Goal: Information Seeking & Learning: Learn about a topic

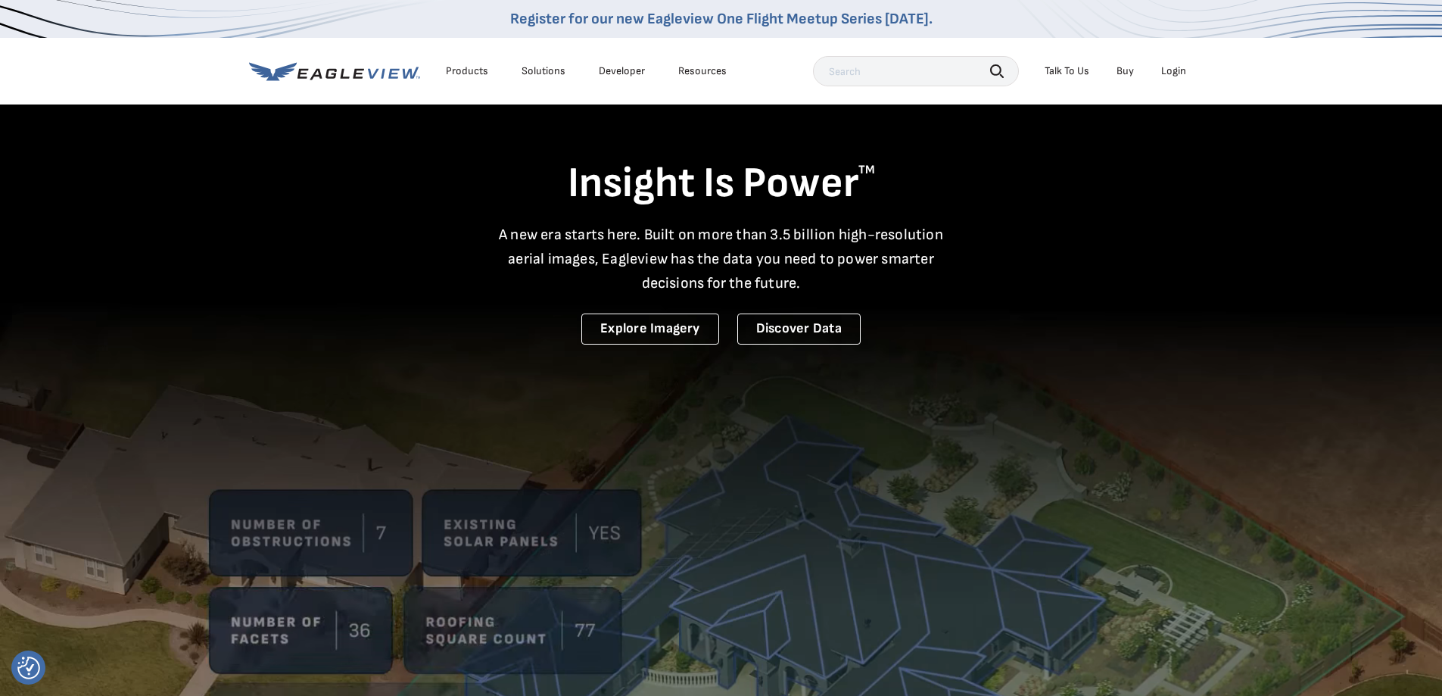
click at [466, 75] on div "Products" at bounding box center [467, 71] width 42 height 14
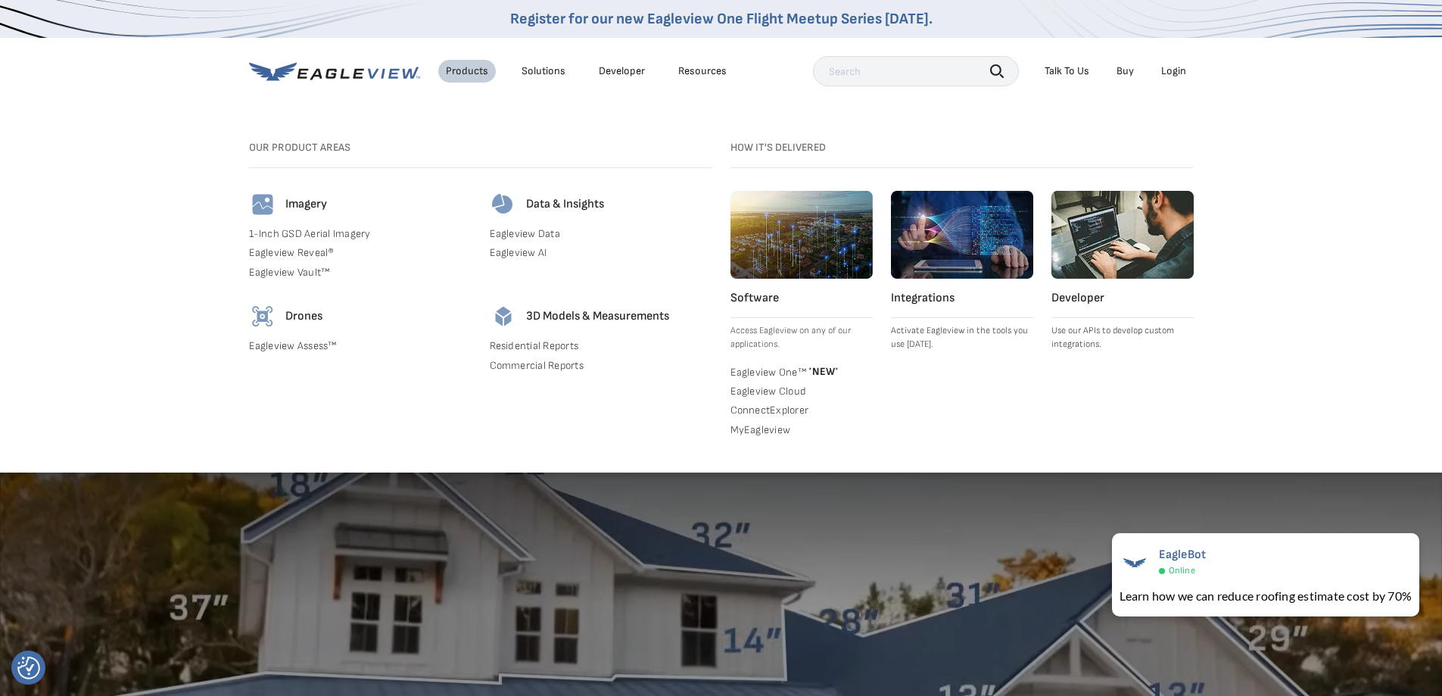
click at [300, 235] on link "1-Inch GSD Aerial Imagery" at bounding box center [360, 234] width 223 height 14
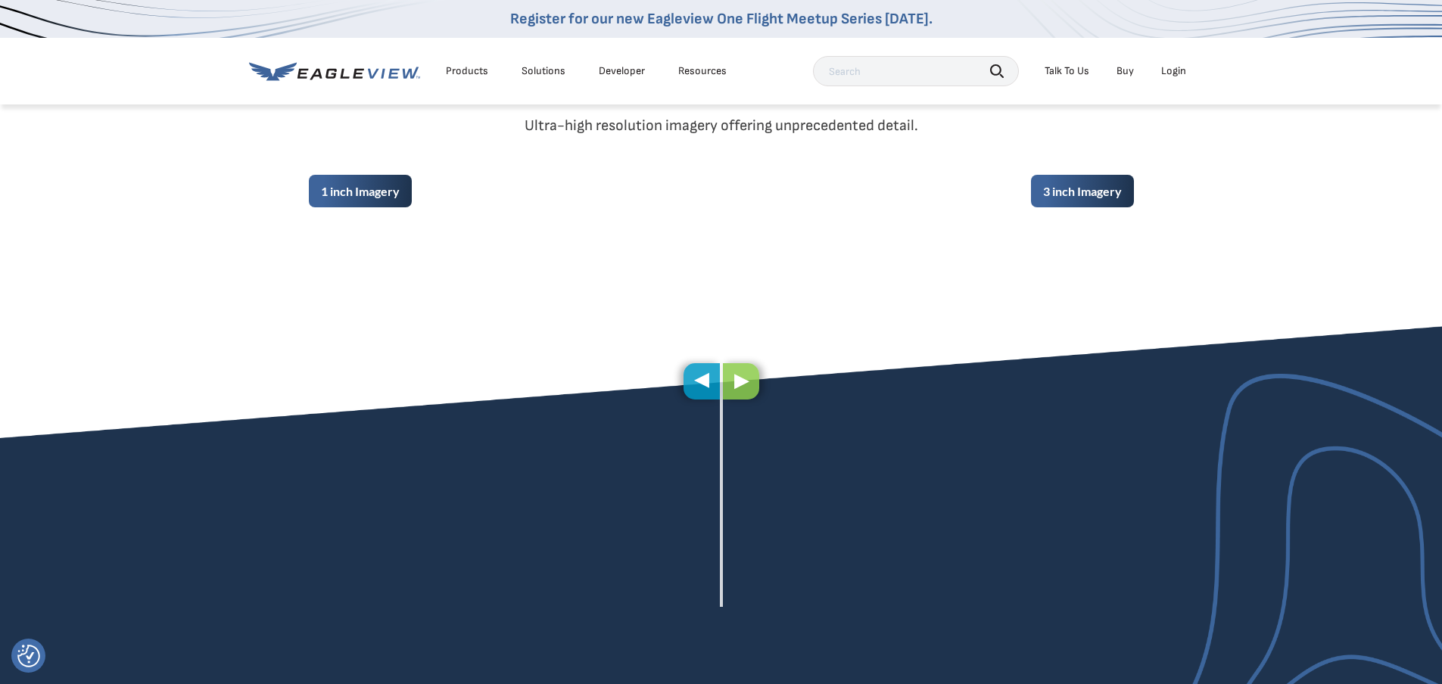
scroll to position [757, 0]
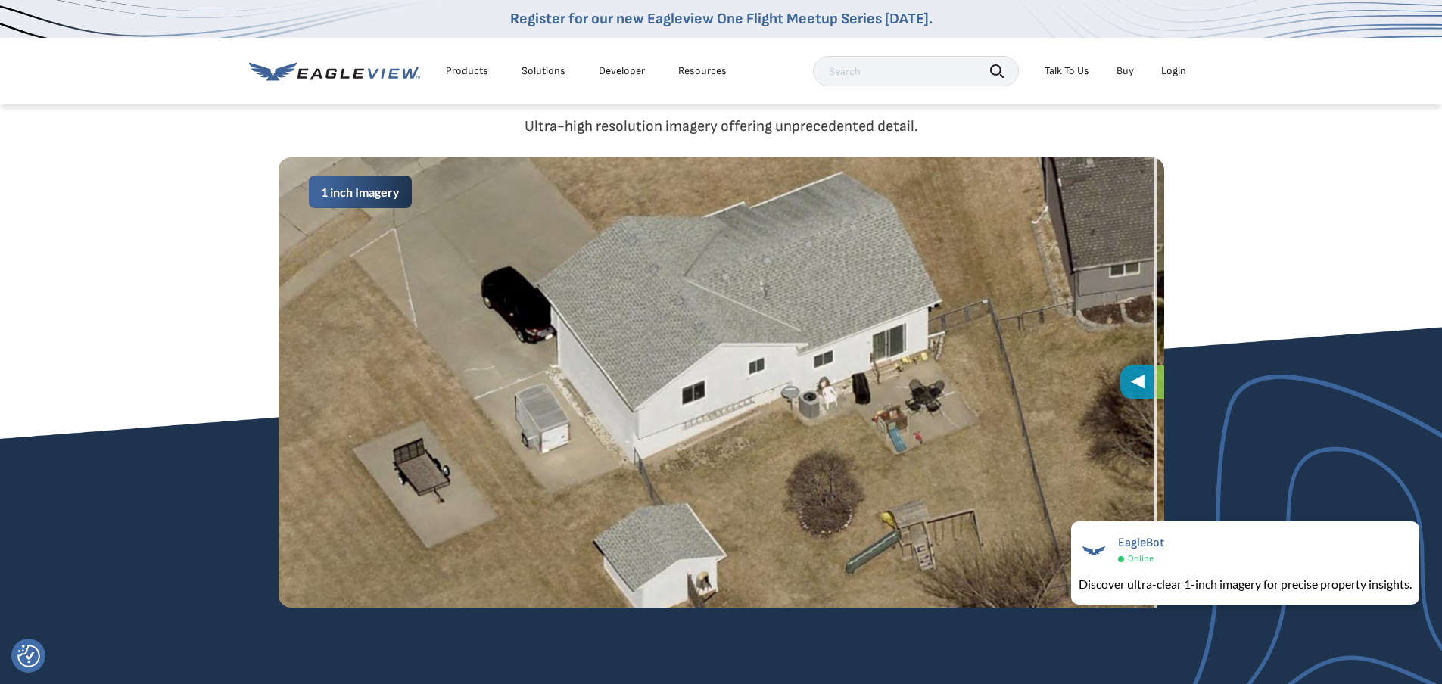
drag, startPoint x: 721, startPoint y: 379, endPoint x: 1397, endPoint y: 377, distance: 676.2
click at [1397, 377] on div "1 inch Imagery 3 inch Imagery" at bounding box center [721, 382] width 1442 height 451
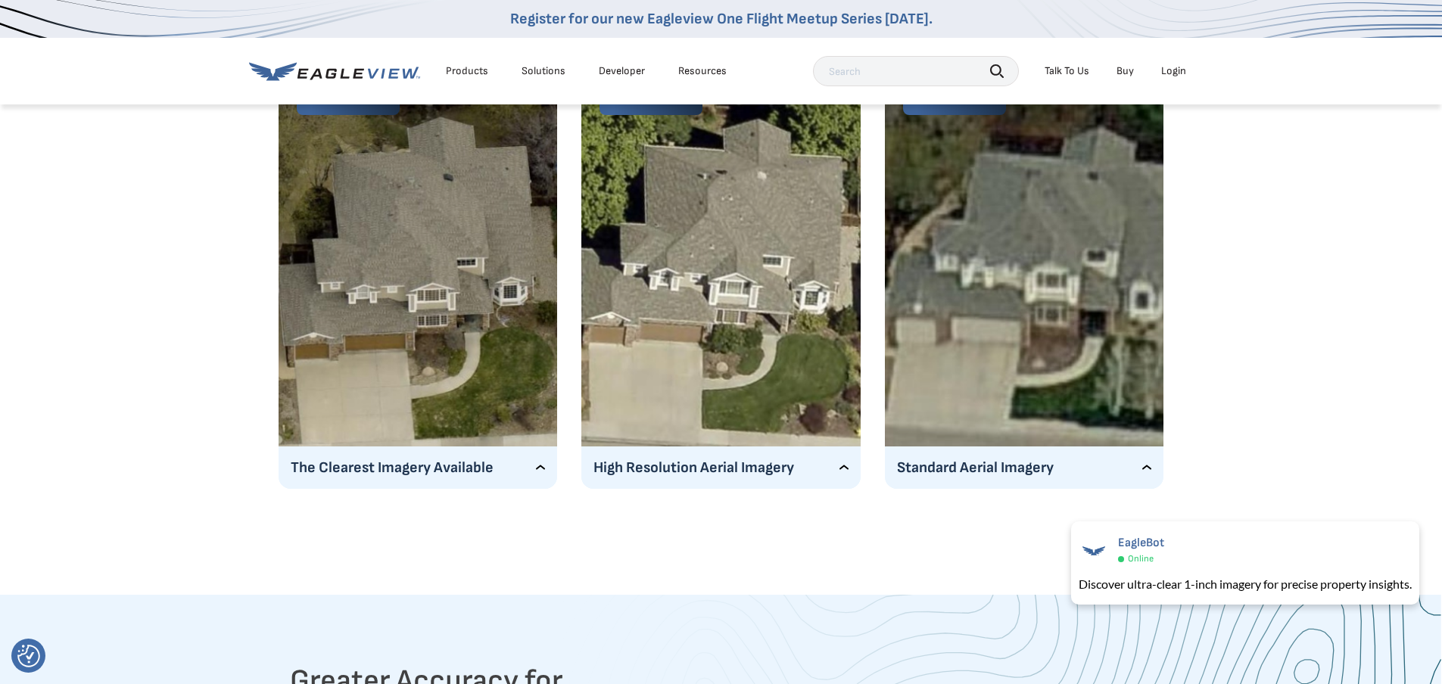
scroll to position [2499, 0]
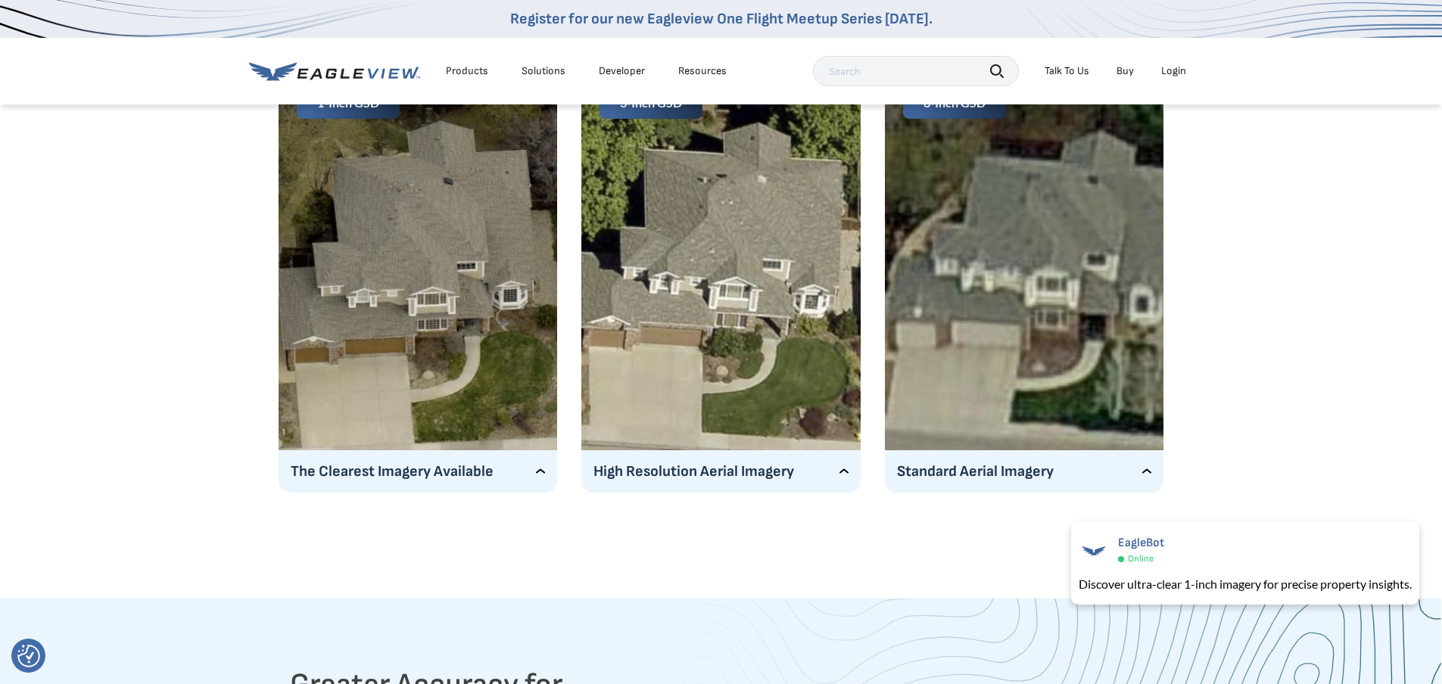
click at [1060, 476] on p "Standard Aerial Imagery" at bounding box center [1024, 472] width 255 height 24
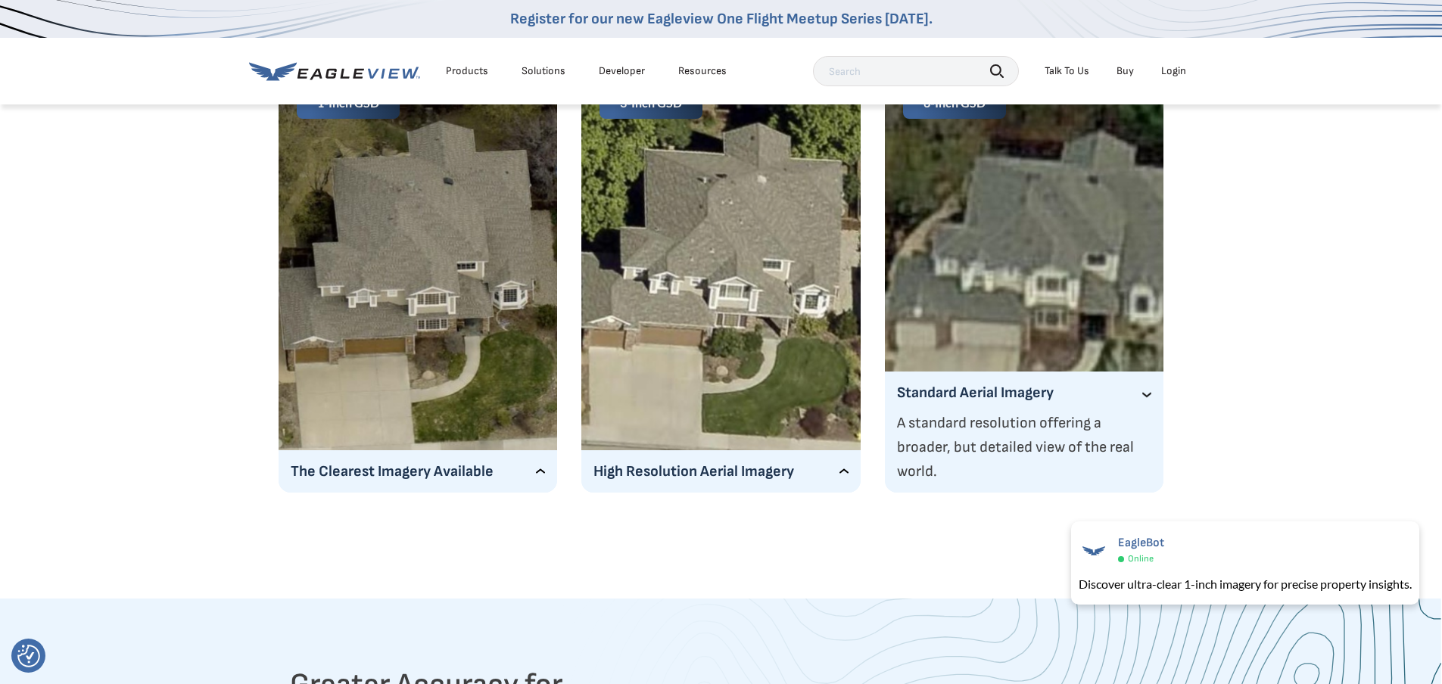
click at [799, 470] on p "High Resolution Aerial Imagery" at bounding box center [721, 472] width 255 height 24
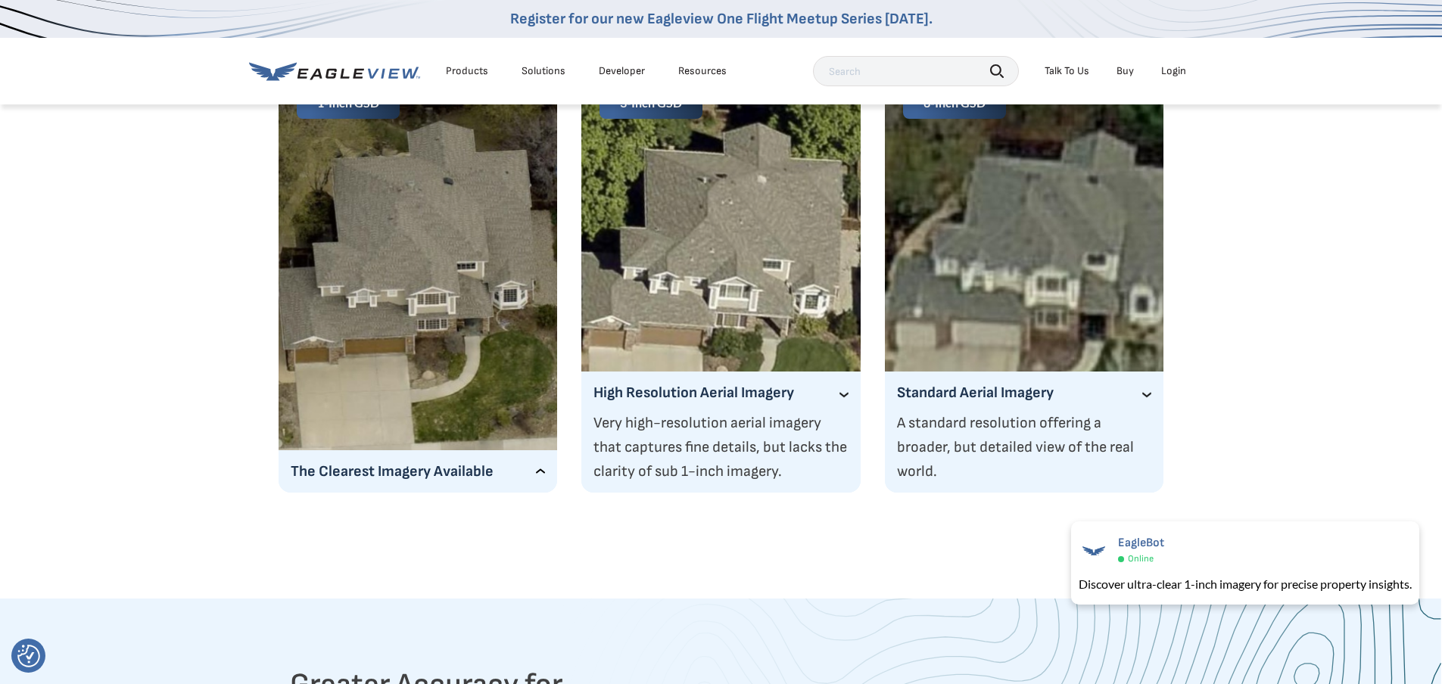
click at [482, 476] on p "The Clearest Imagery Available" at bounding box center [418, 472] width 255 height 24
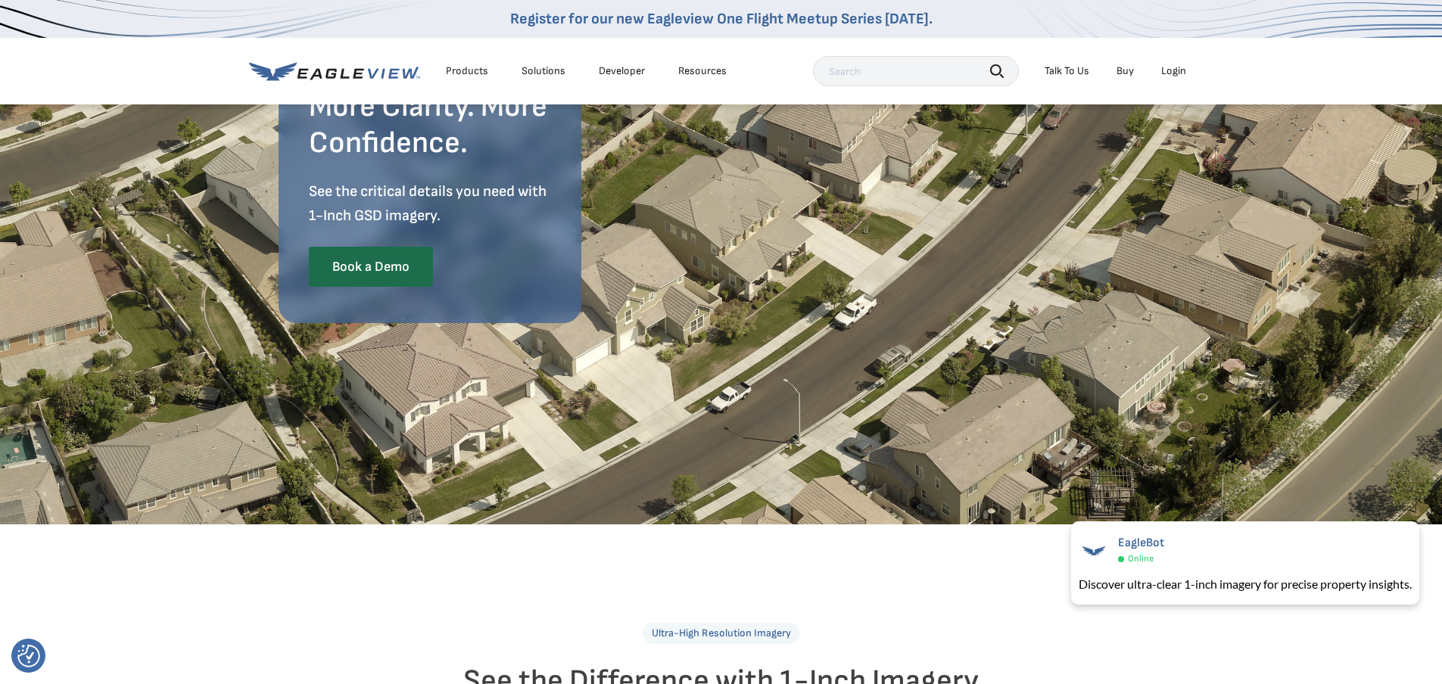
scroll to position [36, 0]
